Goal: Use online tool/utility: Utilize a website feature to perform a specific function

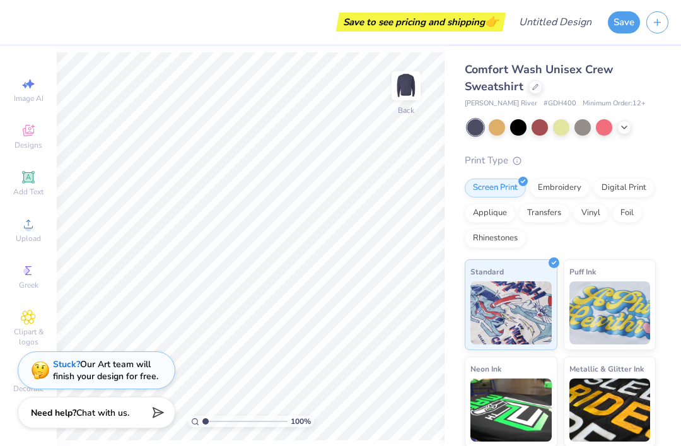
click at [38, 131] on div "Designs" at bounding box center [28, 136] width 44 height 37
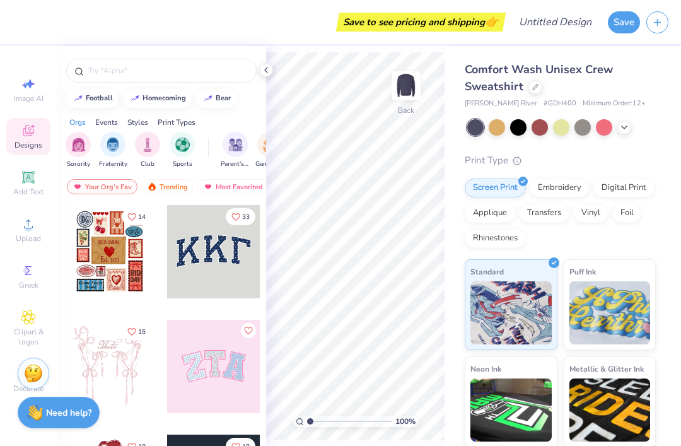
click at [146, 149] on img "filter for Club" at bounding box center [148, 144] width 14 height 15
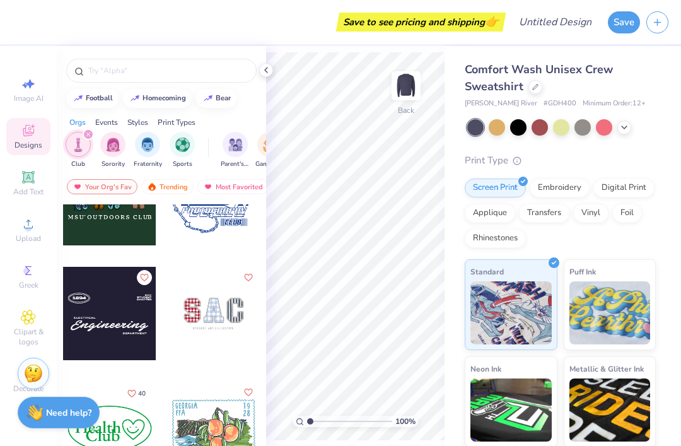
scroll to position [103, 0]
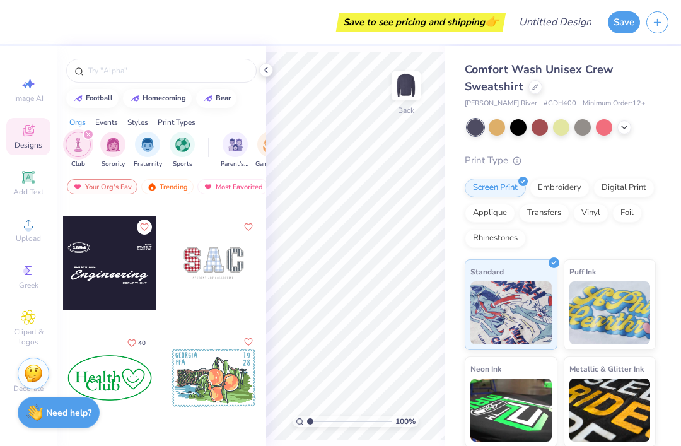
click at [135, 281] on div at bounding box center [109, 262] width 93 height 93
type input "2.17"
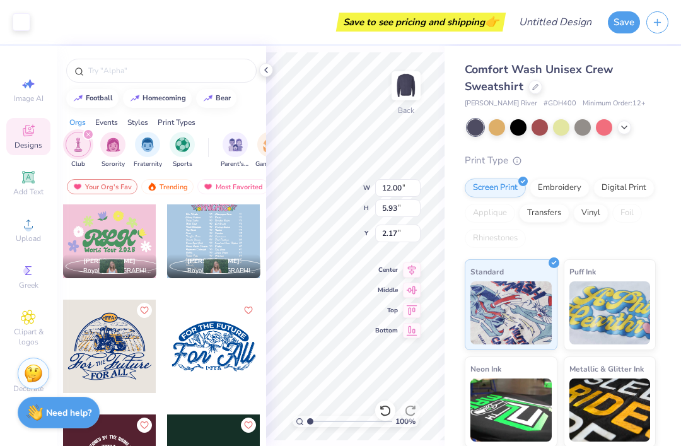
scroll to position [12499, 0]
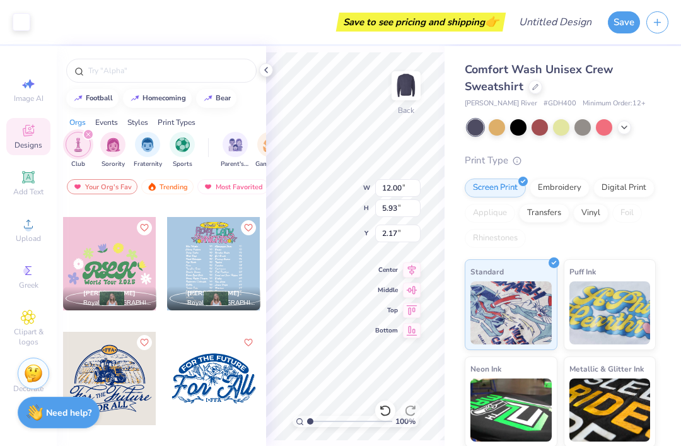
click at [196, 77] on input "text" at bounding box center [167, 70] width 161 height 13
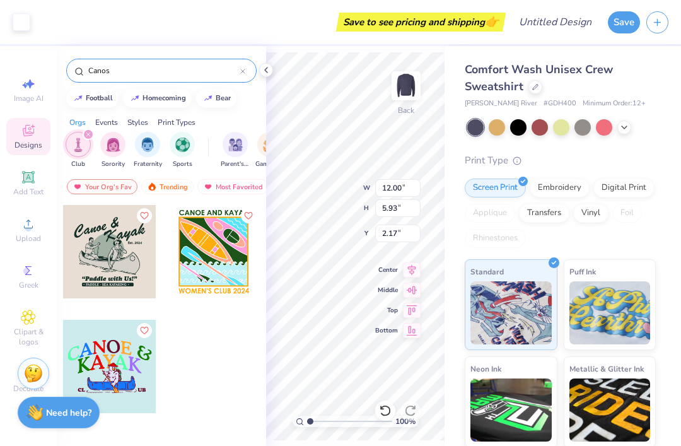
type input "Canos"
click at [126, 368] on div at bounding box center [109, 366] width 93 height 93
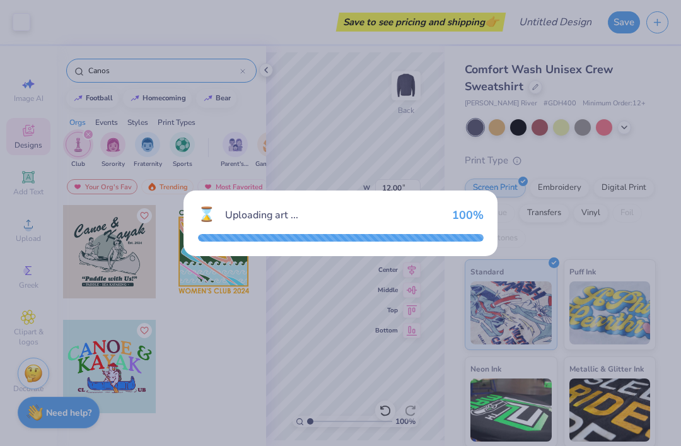
type input "12.96"
type input "8.25"
type input "6.63"
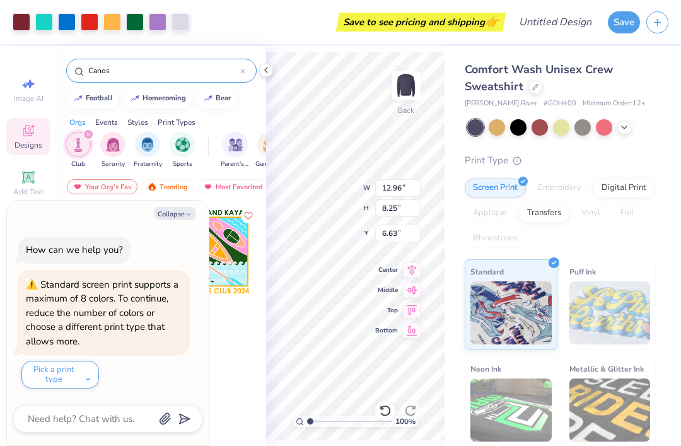
type textarea "x"
type input "11.89"
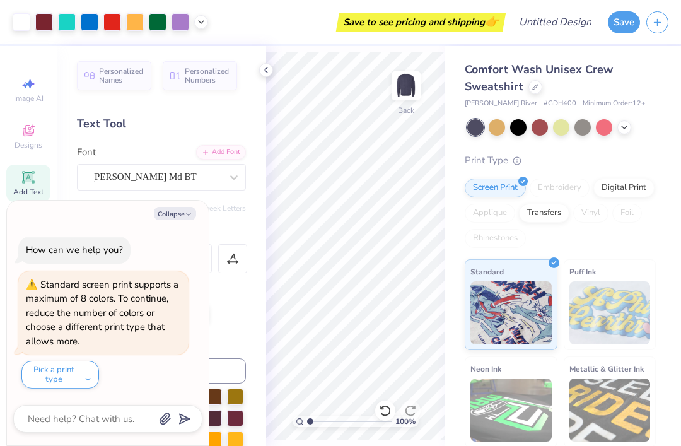
click at [180, 220] on button "Collapse" at bounding box center [175, 213] width 42 height 13
type textarea "x"
